Goal: Task Accomplishment & Management: Use online tool/utility

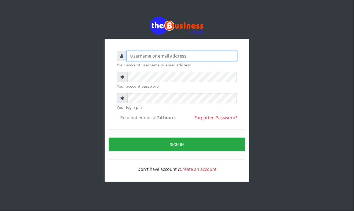
type input "Mavincio"
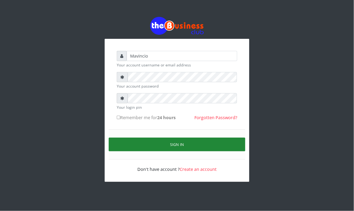
click at [169, 151] on button "Sign in" at bounding box center [177, 145] width 136 height 14
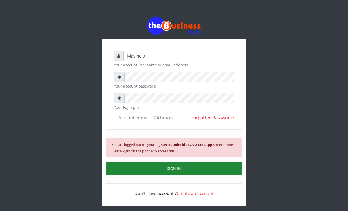
click at [177, 166] on button "SIGN IN" at bounding box center [174, 169] width 136 height 14
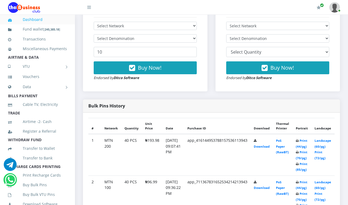
scroll to position [185, 0]
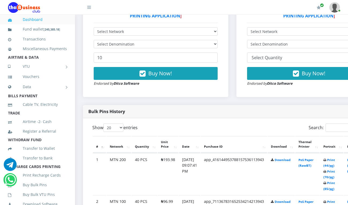
click at [311, 140] on th "Thermal Printer" at bounding box center [307, 144] width 24 height 17
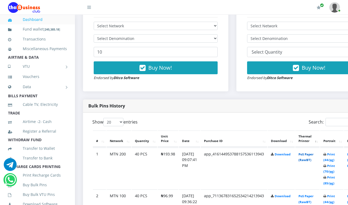
scroll to position [0, 0]
click at [335, 154] on link "Print (44/pg)" at bounding box center [329, 157] width 12 height 10
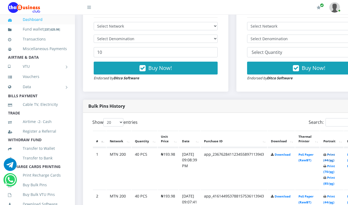
click at [335, 155] on link "Print (44/pg)" at bounding box center [329, 157] width 12 height 10
click at [335, 154] on link "Print (44/pg)" at bounding box center [329, 157] width 12 height 10
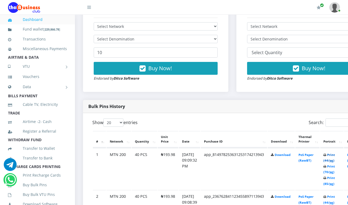
click at [335, 155] on link "Print (44/pg)" at bounding box center [329, 158] width 12 height 10
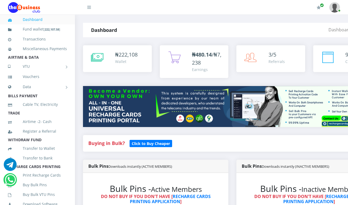
scroll to position [191, 0]
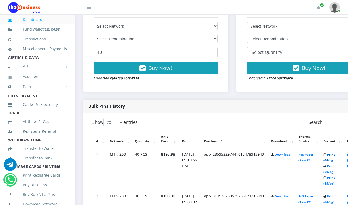
click at [335, 155] on link "Print (44/pg)" at bounding box center [329, 157] width 12 height 10
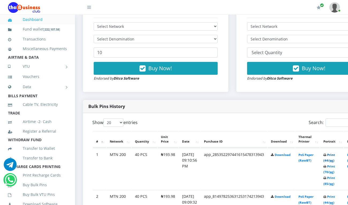
click at [335, 155] on link "Print (44/pg)" at bounding box center [329, 158] width 12 height 10
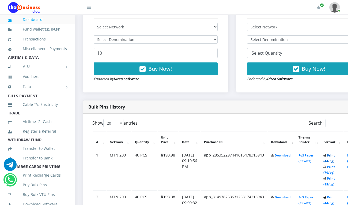
click at [335, 156] on link "Print (44/pg)" at bounding box center [329, 158] width 12 height 10
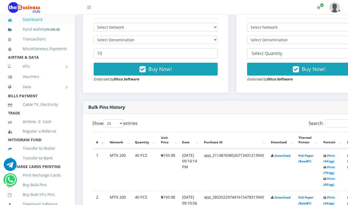
scroll to position [190, 0]
click at [335, 156] on link "Print (44/pg)" at bounding box center [329, 158] width 12 height 10
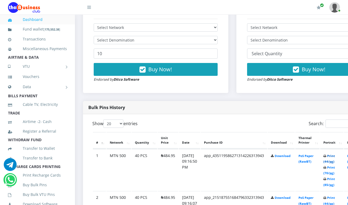
click at [334, 157] on link "Print (44/pg)" at bounding box center [329, 159] width 12 height 10
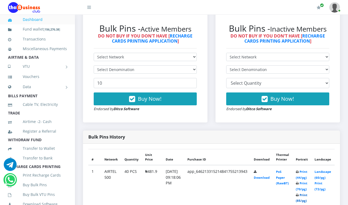
scroll to position [184, 0]
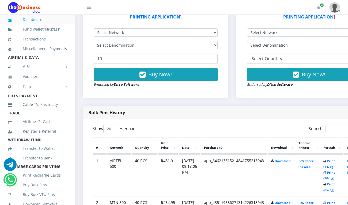
click at [310, 142] on th "Thermal Printer" at bounding box center [307, 145] width 24 height 17
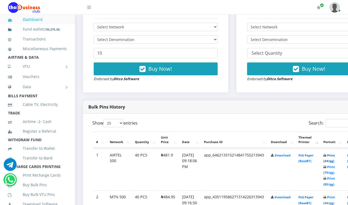
scroll to position [189, 0]
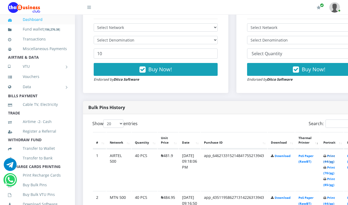
click at [335, 155] on link "Print (44/pg)" at bounding box center [329, 159] width 12 height 10
click at [335, 157] on link "Print (44/pg)" at bounding box center [329, 159] width 12 height 10
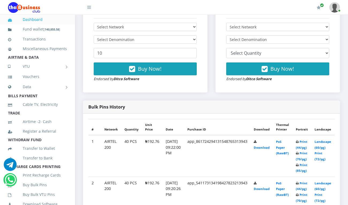
scroll to position [184, 0]
click at [293, 135] on th "Thermal Printer" at bounding box center [283, 127] width 20 height 16
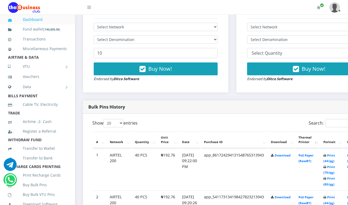
scroll to position [189, 0]
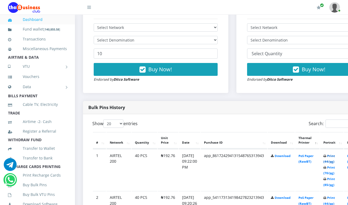
click at [335, 155] on link "Print (44/pg)" at bounding box center [329, 159] width 12 height 10
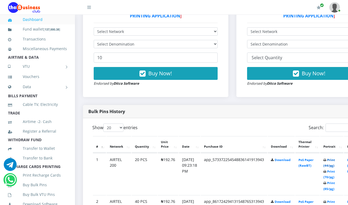
click at [335, 159] on link "Print (44/pg)" at bounding box center [329, 163] width 12 height 10
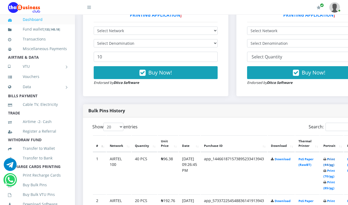
click at [335, 159] on link "Print (44/pg)" at bounding box center [329, 162] width 12 height 10
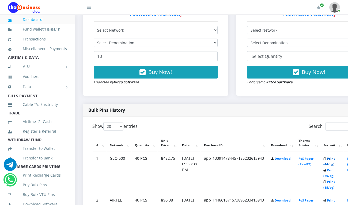
click at [334, 159] on link "Print (44/pg)" at bounding box center [329, 161] width 12 height 10
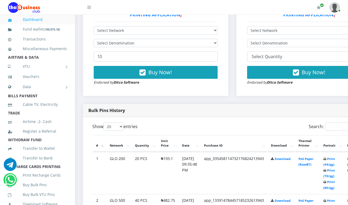
scroll to position [187, 0]
click at [335, 160] on link "Print (44/pg)" at bounding box center [329, 162] width 12 height 10
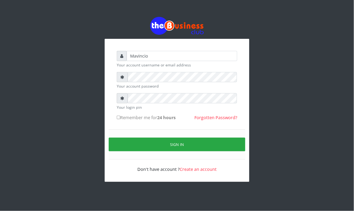
click at [138, 120] on form "Mavincio Your account username or email address Your account password Your logi…" at bounding box center [177, 112] width 120 height 122
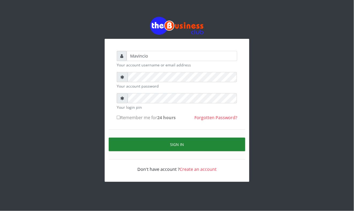
click at [174, 147] on button "Sign in" at bounding box center [177, 145] width 136 height 14
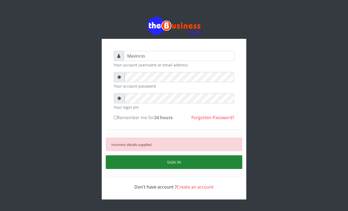
click at [168, 161] on button "SIGN IN" at bounding box center [174, 162] width 136 height 14
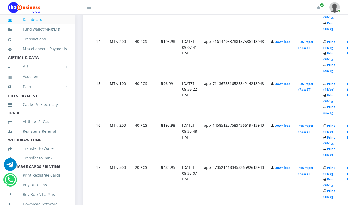
scroll to position [847, 0]
